Goal: Transaction & Acquisition: Book appointment/travel/reservation

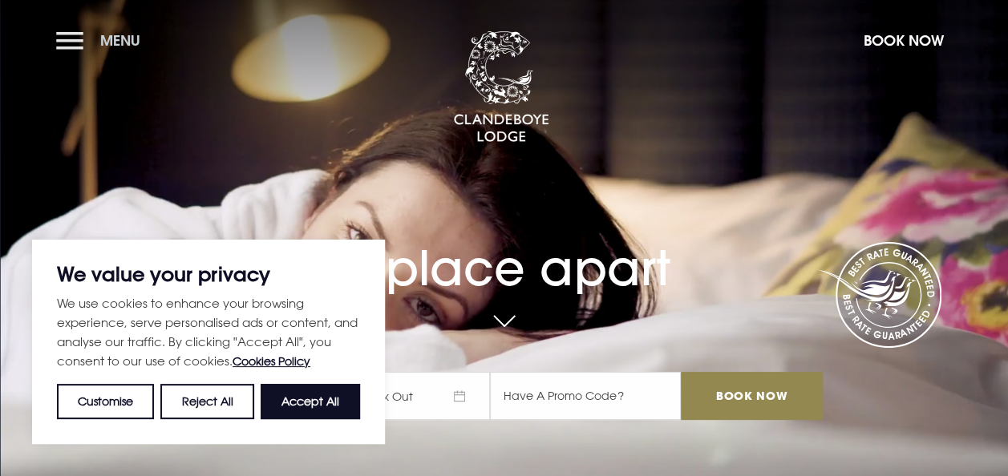
click at [76, 39] on button "Menu" at bounding box center [102, 40] width 92 height 34
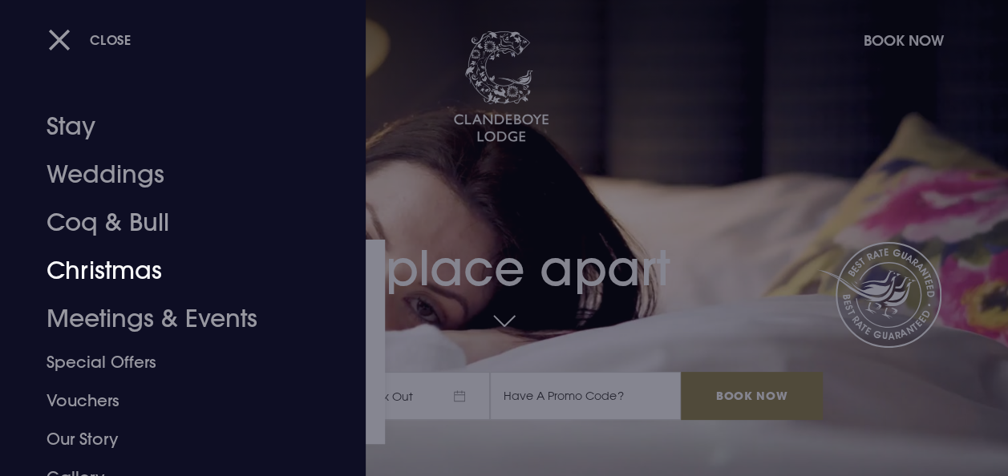
click at [106, 268] on link "Christmas" at bounding box center [172, 271] width 251 height 48
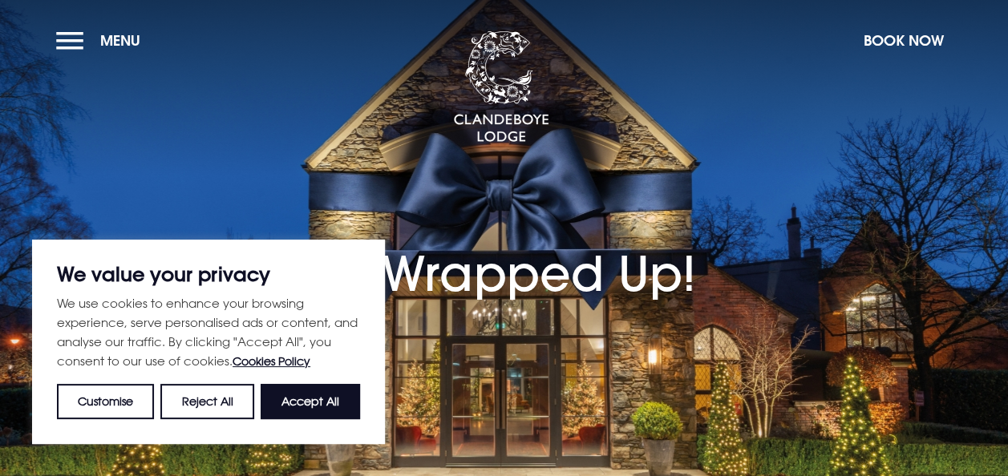
drag, startPoint x: 309, startPoint y: 409, endPoint x: 321, endPoint y: 399, distance: 15.4
click at [309, 407] on button "Accept All" at bounding box center [310, 401] width 99 height 35
checkbox input "true"
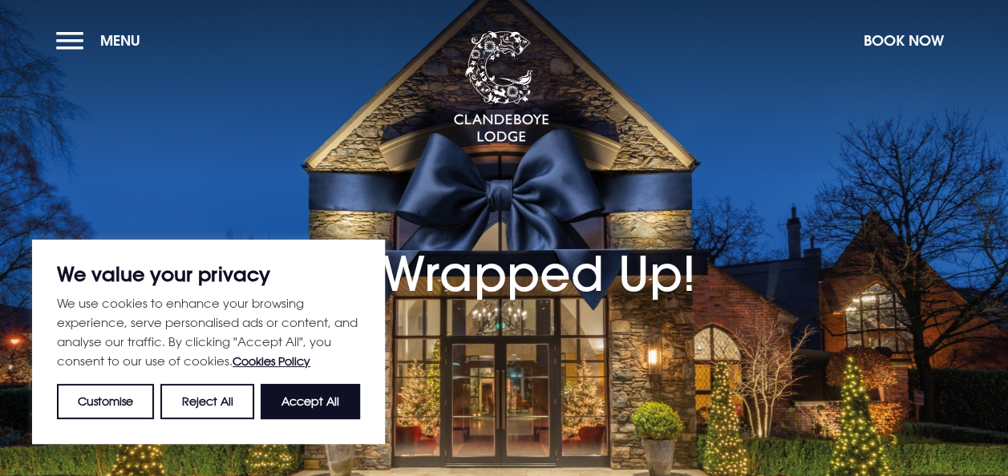
checkbox input "true"
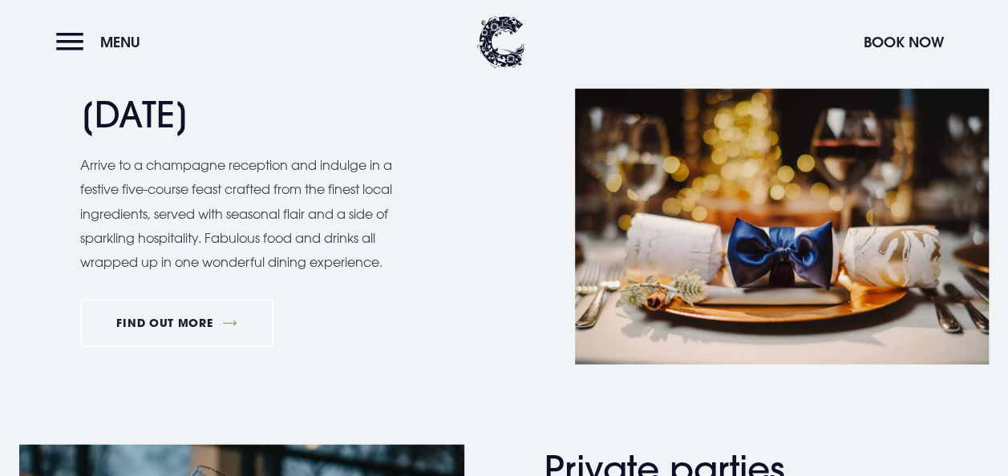
scroll to position [1914, 0]
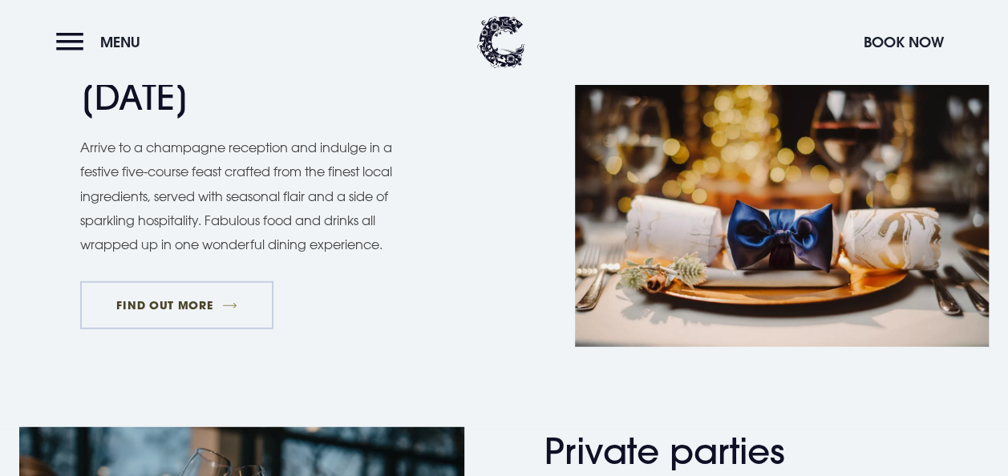
click at [195, 309] on link "FIND OUT MORE" at bounding box center [176, 306] width 193 height 48
